Goal: Task Accomplishment & Management: Manage account settings

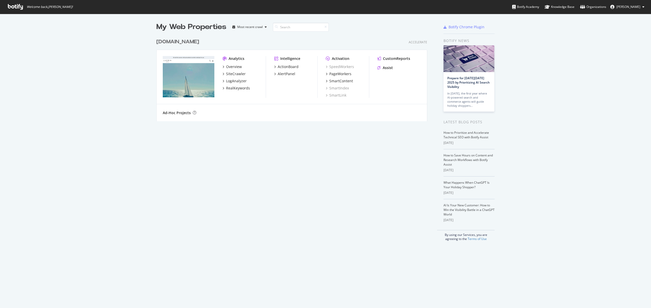
scroll to position [308, 651]
click at [640, 6] on span "[PERSON_NAME]" at bounding box center [629, 7] width 24 height 4
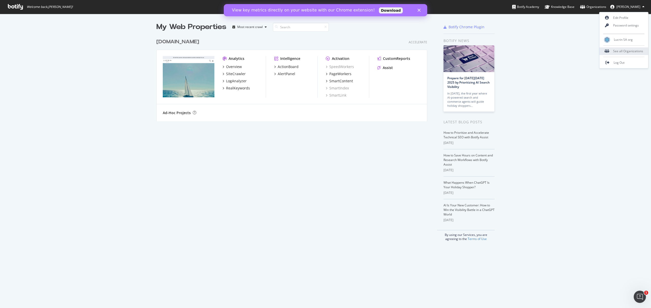
scroll to position [0, 0]
click at [630, 51] on div "See all Organizations" at bounding box center [624, 51] width 49 height 8
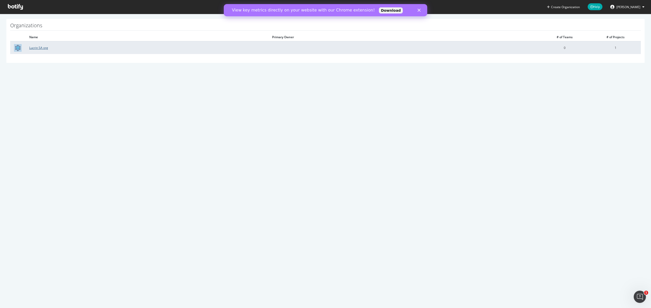
click at [44, 47] on link "Lucrin SA org" at bounding box center [38, 48] width 19 height 4
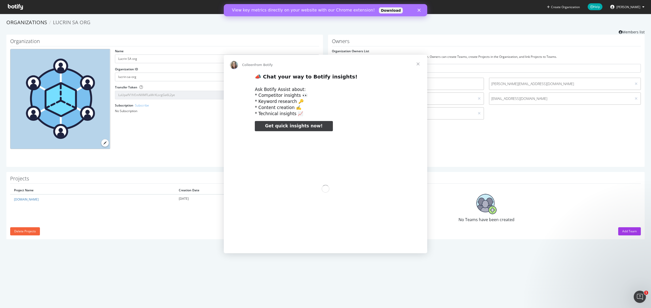
click at [622, 231] on div "Intercom messenger" at bounding box center [325, 154] width 651 height 308
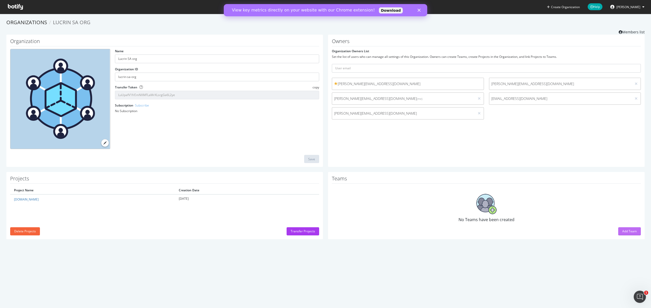
click at [623, 231] on div "Add Team" at bounding box center [629, 231] width 14 height 4
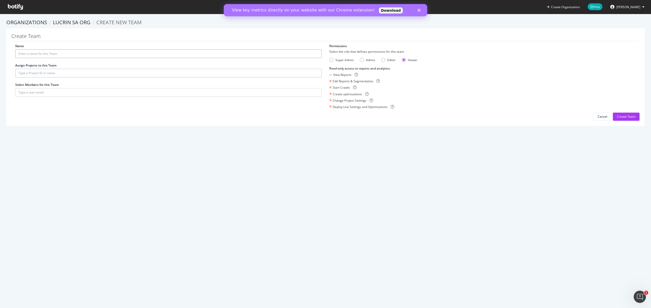
click at [107, 53] on input "Name" at bounding box center [168, 53] width 307 height 9
paste input "[EMAIL_ADDRESS][DOMAIN_NAME]"
drag, startPoint x: 29, startPoint y: 54, endPoint x: 70, endPoint y: 53, distance: 41.2
click at [70, 53] on input "[EMAIL_ADDRESS][DOMAIN_NAME]" at bounding box center [168, 53] width 307 height 9
type input "[EMAIL_ADDRESS][DOMAIN_NAME]"
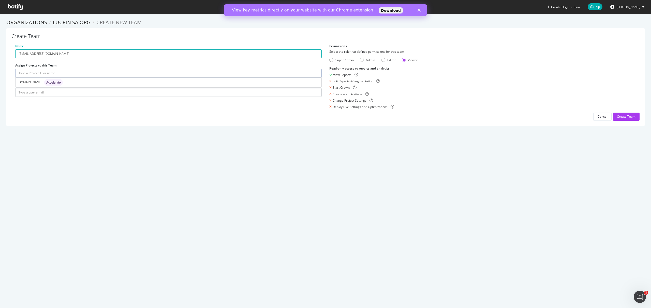
click at [64, 74] on input "text" at bounding box center [168, 73] width 307 height 9
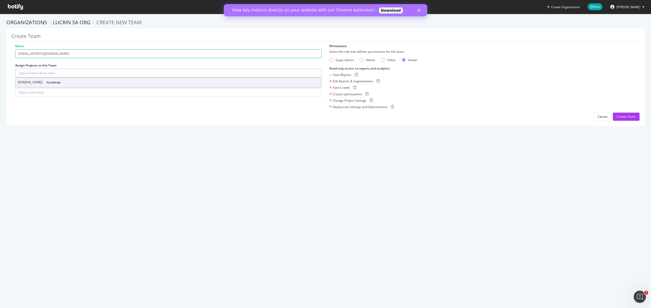
click at [49, 83] on span "Accelerate" at bounding box center [53, 82] width 14 height 3
type input "[DOMAIN_NAME]"
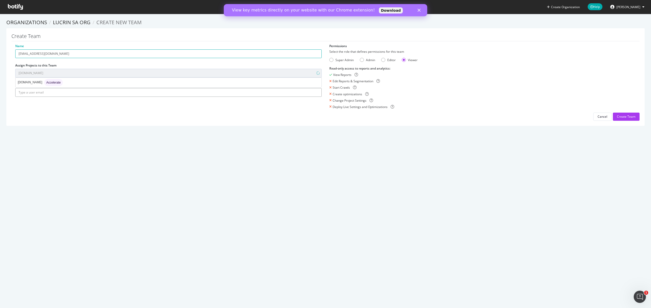
click at [47, 92] on input "text" at bounding box center [168, 92] width 307 height 9
paste input "[EMAIL_ADDRESS][DOMAIN_NAME]"
type input "[EMAIL_ADDRESS][DOMAIN_NAME]"
drag, startPoint x: 38, startPoint y: 53, endPoint x: 71, endPoint y: 53, distance: 33.3
click at [71, 53] on input "[EMAIL_ADDRESS][DOMAIN_NAME]" at bounding box center [168, 53] width 307 height 9
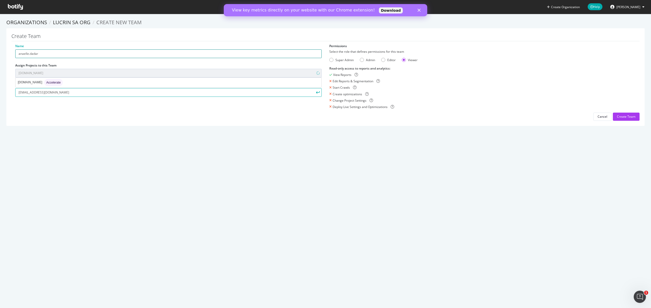
click at [30, 53] on input "anaelle.dadar" at bounding box center [168, 53] width 307 height 9
type input "[PERSON_NAME]"
click at [118, 188] on div "Create Organization Help [PERSON_NAME] Gangoosirdar Organizations Lucrin SA org…" at bounding box center [325, 154] width 651 height 308
click at [363, 60] on div "Admin" at bounding box center [362, 60] width 4 height 4
click at [331, 59] on div "Super Admin" at bounding box center [331, 60] width 4 height 4
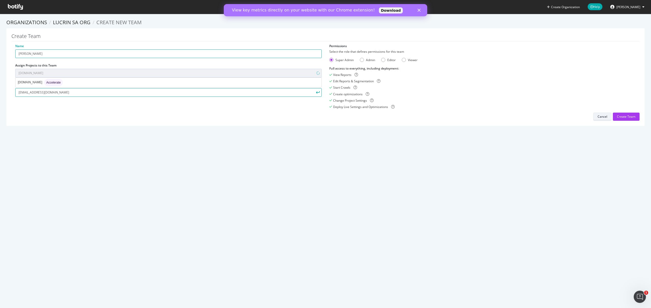
click at [600, 116] on div "Cancel" at bounding box center [603, 116] width 10 height 4
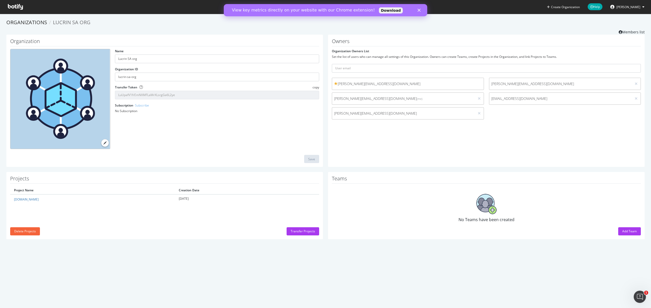
click at [530, 83] on span "[PERSON_NAME][EMAIL_ADDRESS][DOMAIN_NAME]" at bounding box center [560, 83] width 139 height 5
click at [335, 84] on span at bounding box center [336, 84] width 4 height 4
click at [347, 69] on input "text" at bounding box center [486, 68] width 309 height 9
paste input "[EMAIL_ADDRESS][DOMAIN_NAME]"
type input "[EMAIL_ADDRESS][DOMAIN_NAME]"
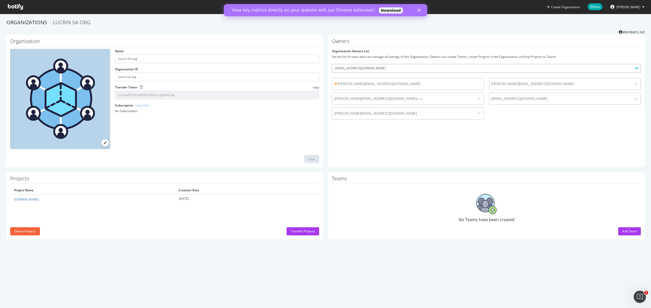
click at [632, 64] on button "submit" at bounding box center [636, 68] width 9 height 9
click at [429, 12] on div "Create Organization Help [PERSON_NAME] Gangoosirdar" at bounding box center [325, 7] width 651 height 14
click at [418, 9] on polygon "Close" at bounding box center [419, 10] width 3 height 3
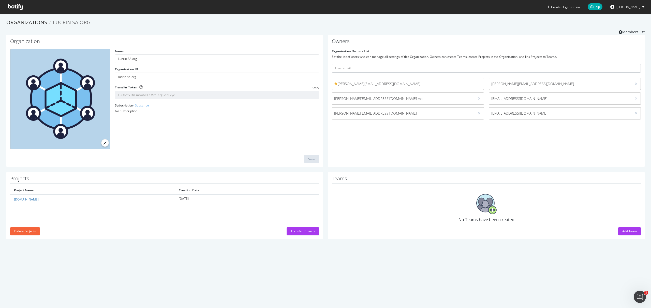
click at [631, 32] on link "Members list" at bounding box center [632, 31] width 26 height 6
